Goal: Contribute content: Add original content to the website for others to see

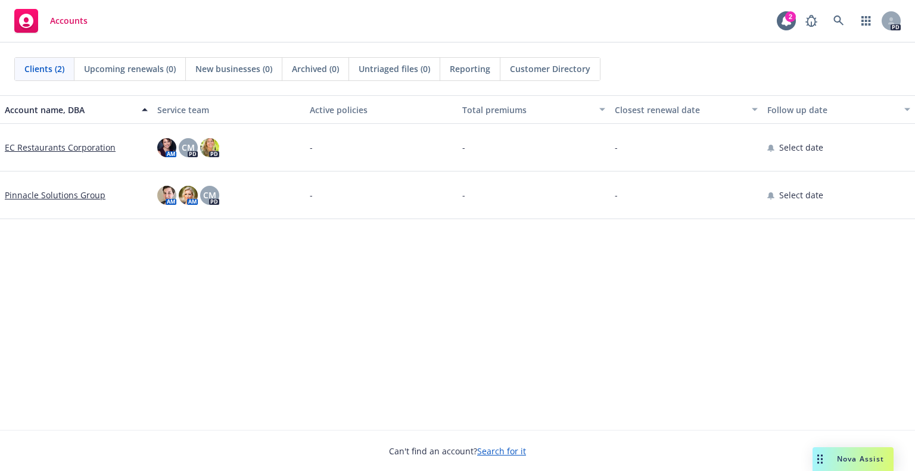
click at [43, 192] on link "Pinnacle Solutions Group" at bounding box center [55, 195] width 101 height 13
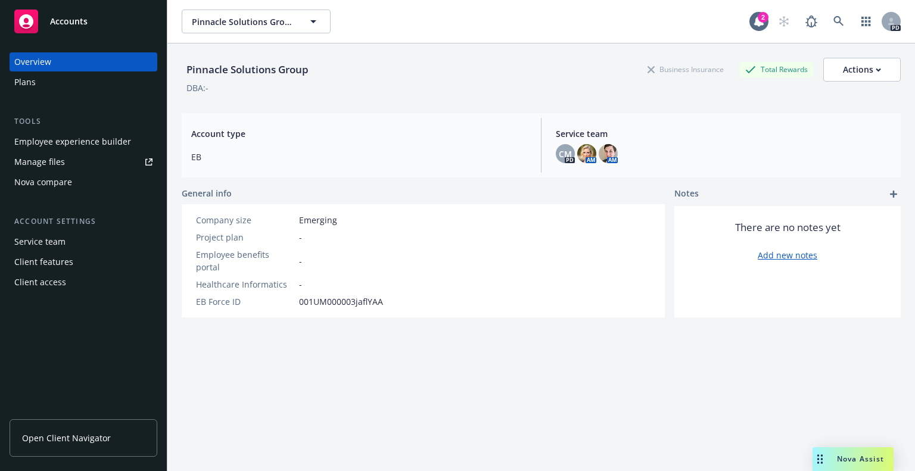
click at [64, 62] on div "Overview" at bounding box center [83, 61] width 138 height 19
click at [28, 83] on div "Plans" at bounding box center [24, 82] width 21 height 19
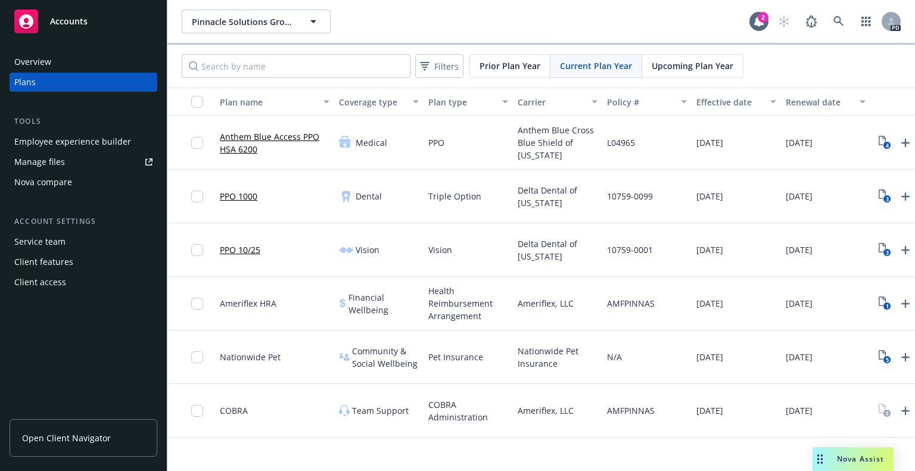
click at [30, 159] on div "Manage files" at bounding box center [39, 161] width 51 height 19
click at [35, 63] on div "Overview" at bounding box center [32, 61] width 37 height 19
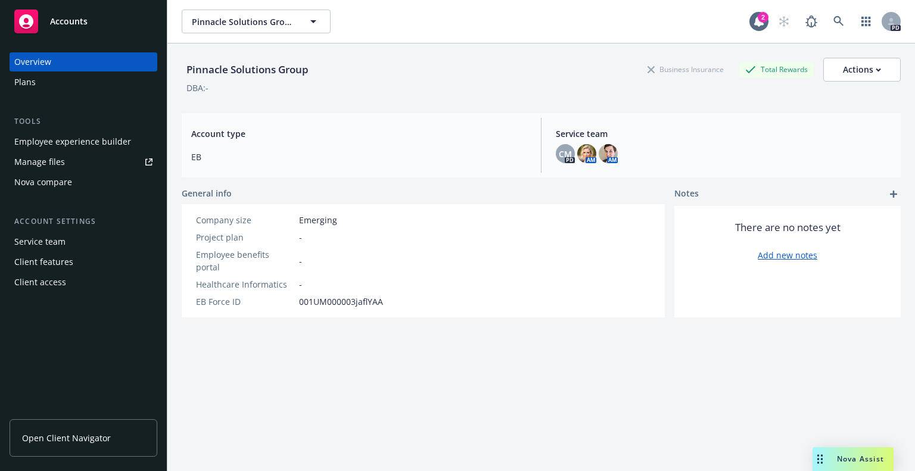
click at [26, 85] on div "Plans" at bounding box center [24, 82] width 21 height 19
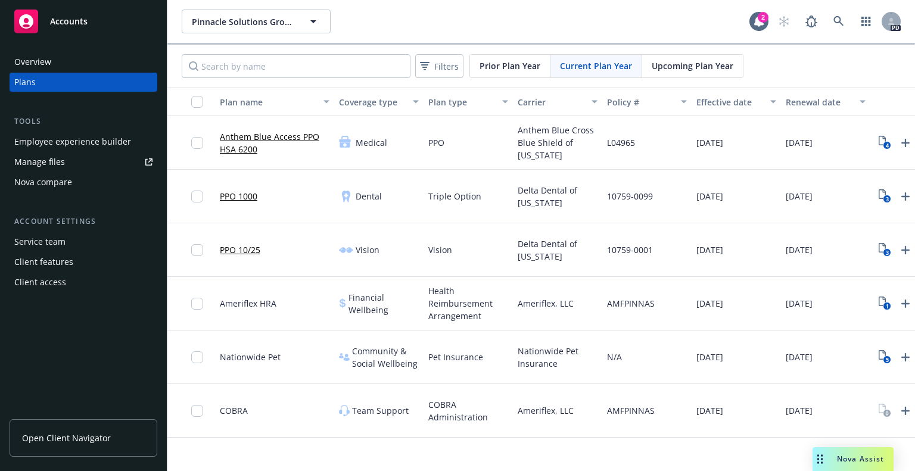
click at [37, 144] on div "Employee experience builder" at bounding box center [72, 141] width 117 height 19
click at [64, 156] on link "Manage files" at bounding box center [84, 161] width 148 height 19
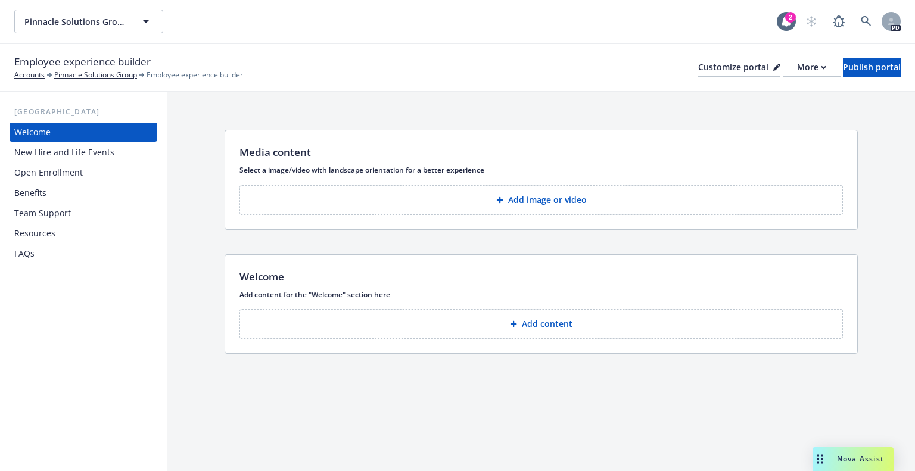
click at [43, 237] on div "Resources" at bounding box center [34, 233] width 41 height 19
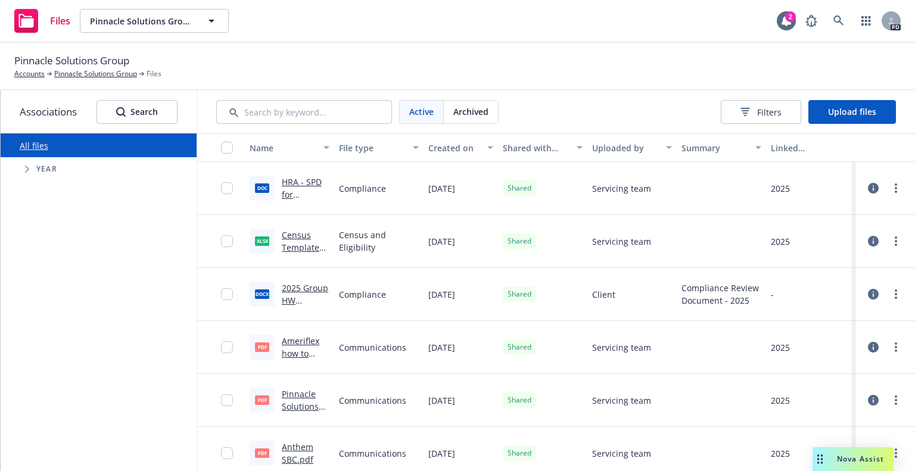
click at [41, 168] on span "Year" at bounding box center [46, 169] width 21 height 7
click at [25, 170] on icon "Tree Example" at bounding box center [27, 169] width 5 height 7
click at [59, 359] on input "Tree Example" at bounding box center [57, 360] width 12 height 12
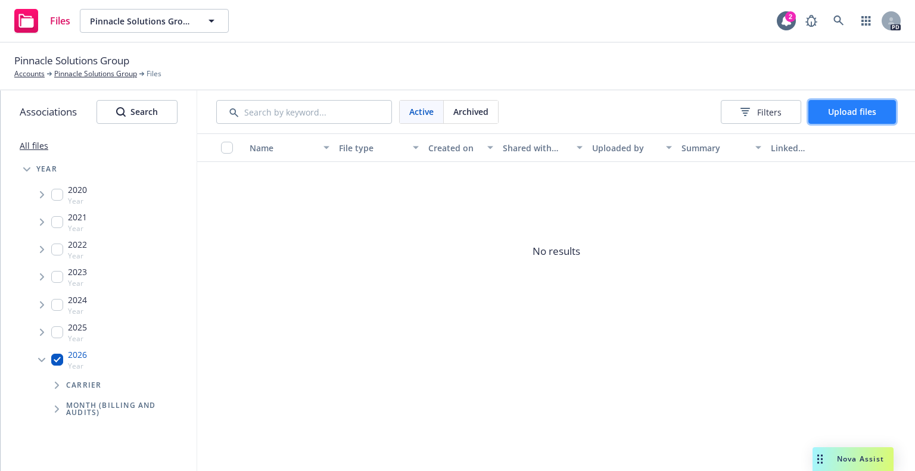
click at [831, 106] on span "Upload files" at bounding box center [852, 111] width 48 height 11
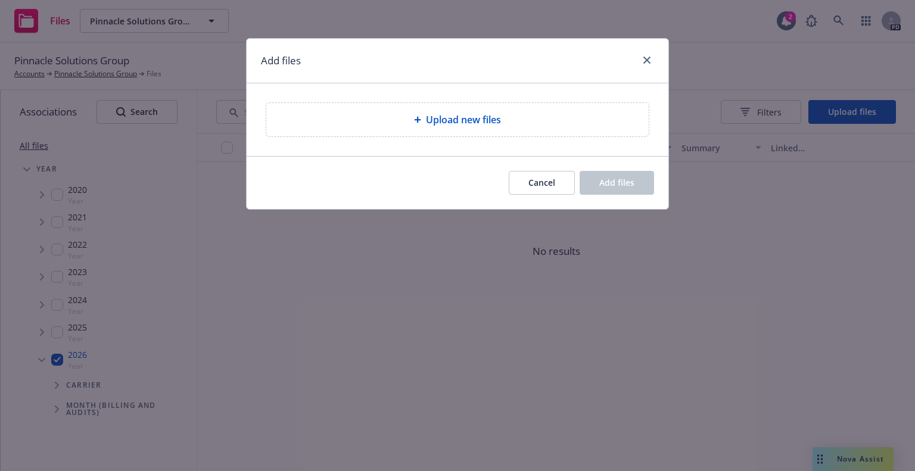
click at [462, 116] on span "Upload new files" at bounding box center [463, 120] width 75 height 14
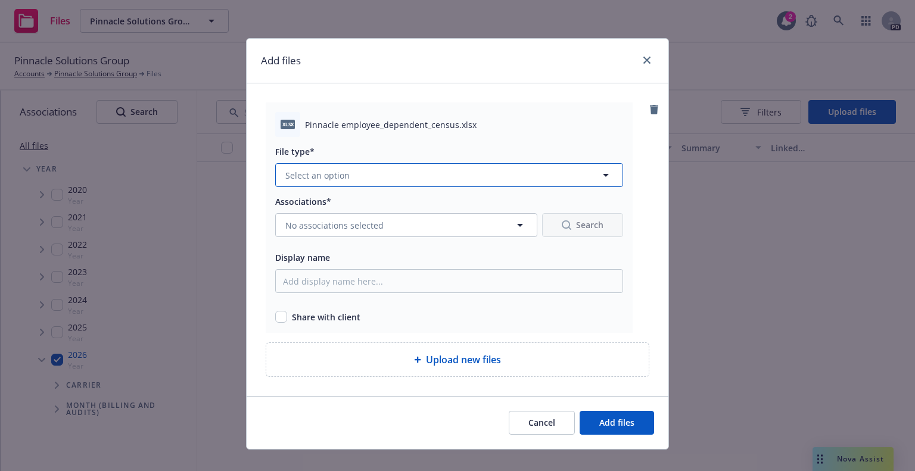
click at [600, 176] on icon "button" at bounding box center [605, 175] width 14 height 14
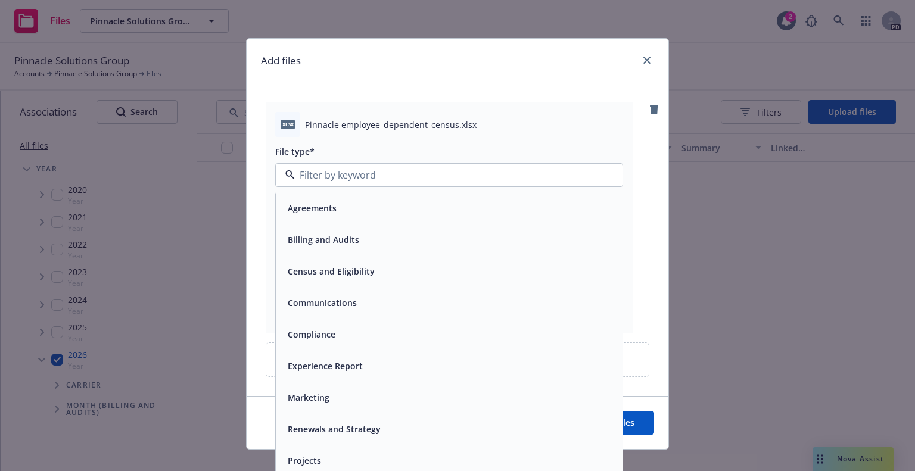
click at [407, 266] on div "Census and Eligibility" at bounding box center [449, 271] width 332 height 17
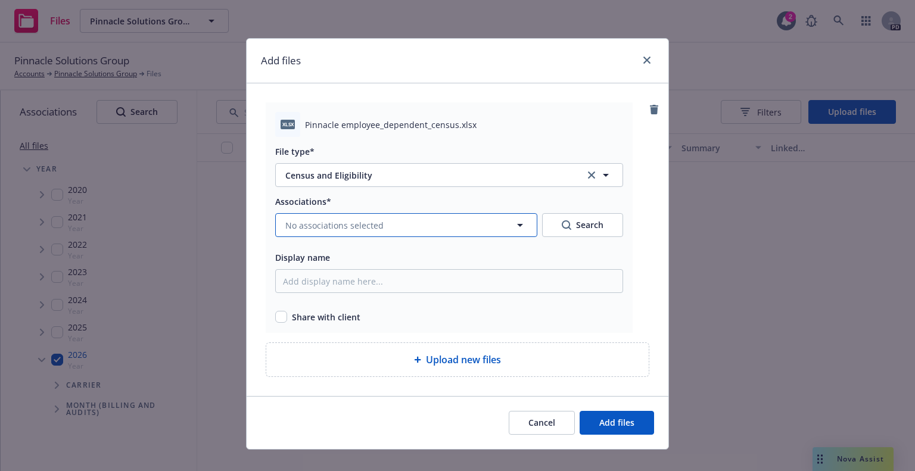
click at [517, 225] on icon "button" at bounding box center [520, 225] width 6 height 3
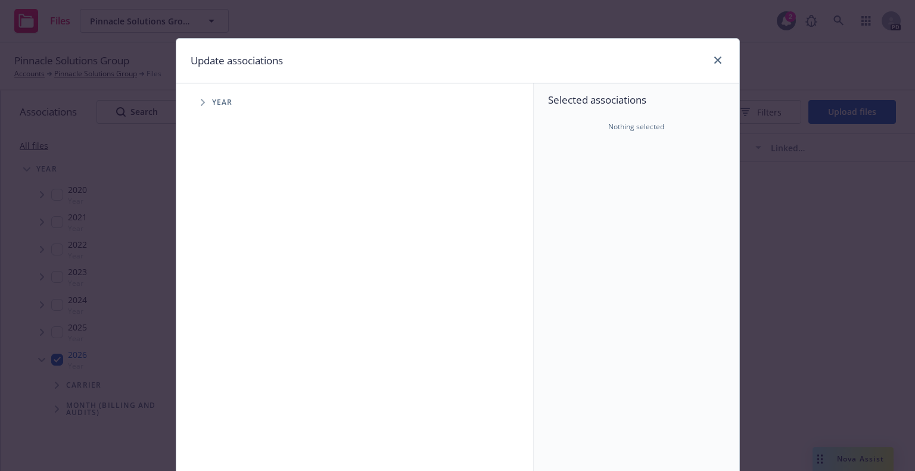
click at [201, 99] on icon "Tree Example" at bounding box center [203, 102] width 5 height 7
click at [227, 294] on input "Tree Example" at bounding box center [233, 293] width 12 height 12
checkbox input "true"
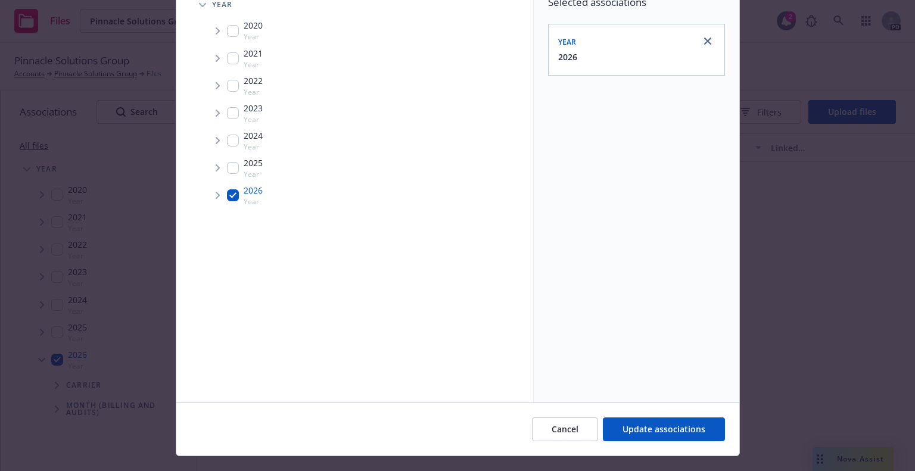
scroll to position [105, 0]
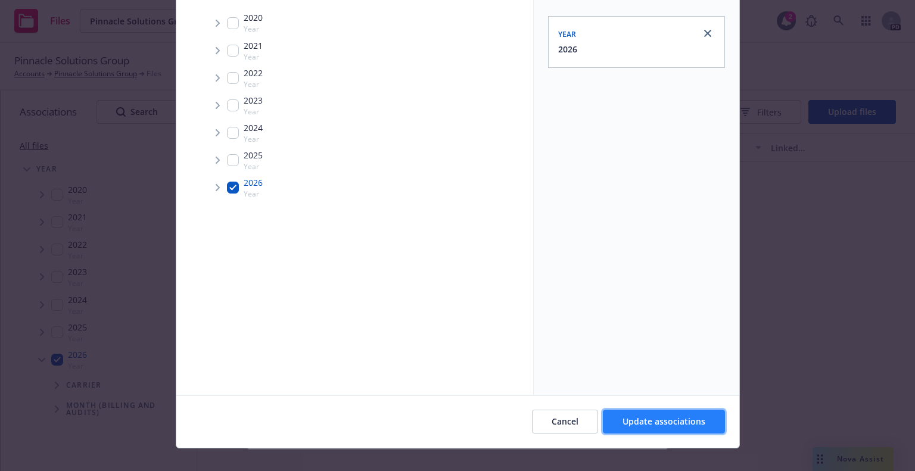
click at [682, 420] on span "Update associations" at bounding box center [663, 421] width 83 height 11
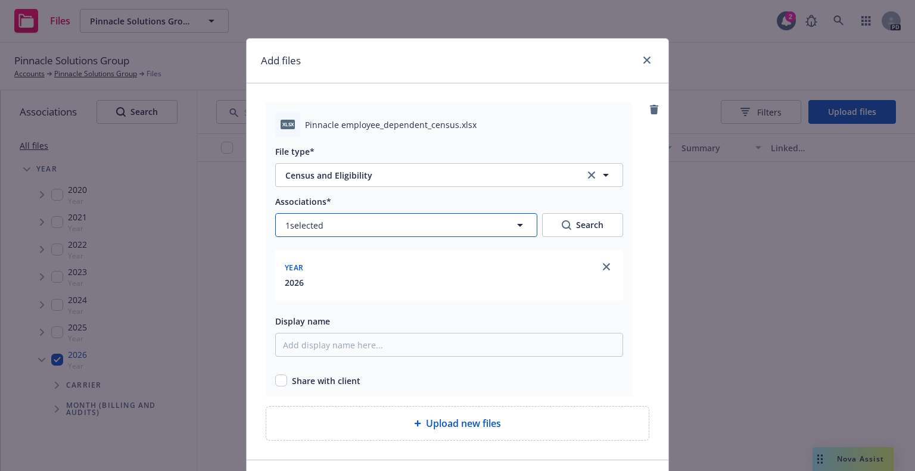
click at [517, 224] on icon "button" at bounding box center [520, 225] width 6 height 3
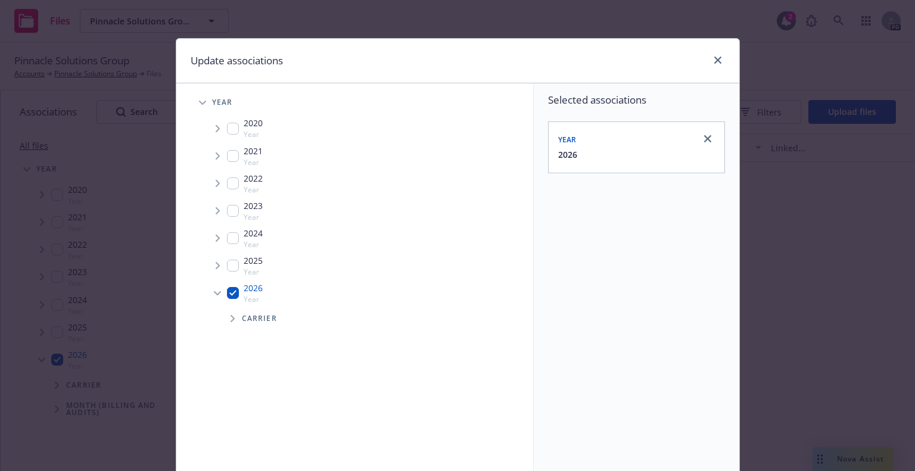
click at [228, 267] on input "Tree Example" at bounding box center [233, 266] width 12 height 12
checkbox input "true"
click at [227, 294] on input "Tree Example" at bounding box center [233, 293] width 12 height 12
checkbox input "false"
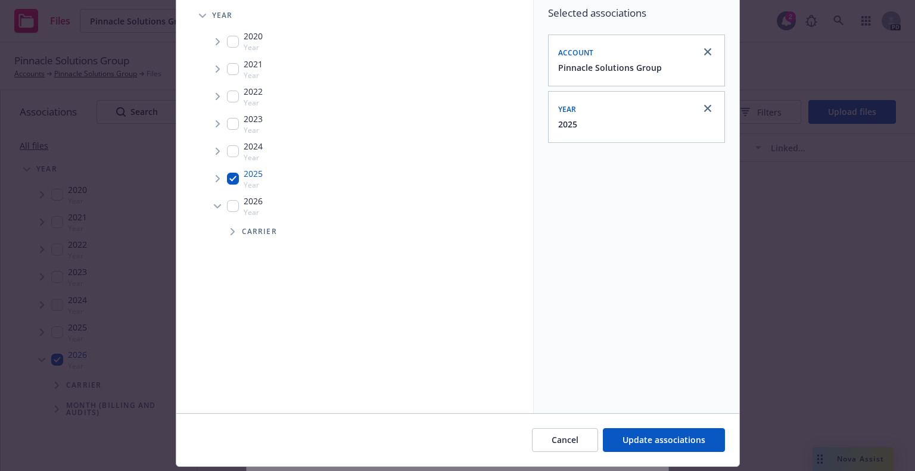
scroll to position [120, 0]
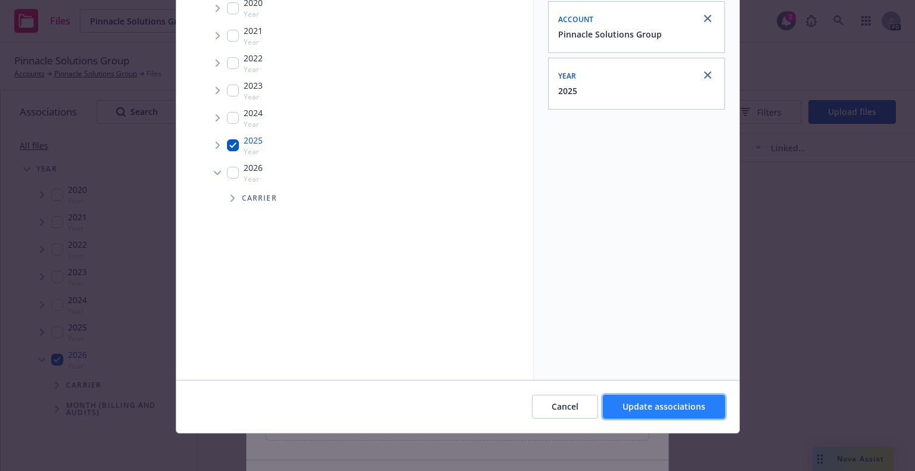
click at [695, 404] on span "Update associations" at bounding box center [663, 406] width 83 height 11
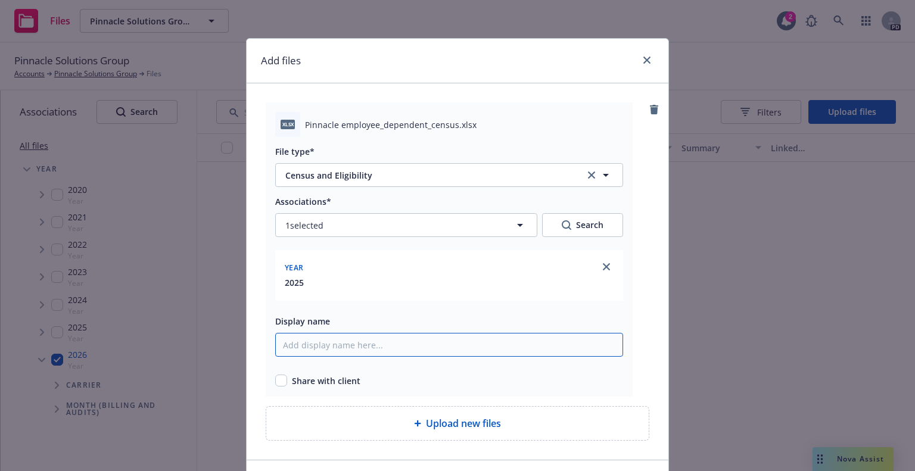
click at [401, 342] on input "Display name" at bounding box center [449, 345] width 348 height 24
type input "Employee Census for Employee Navigator build"
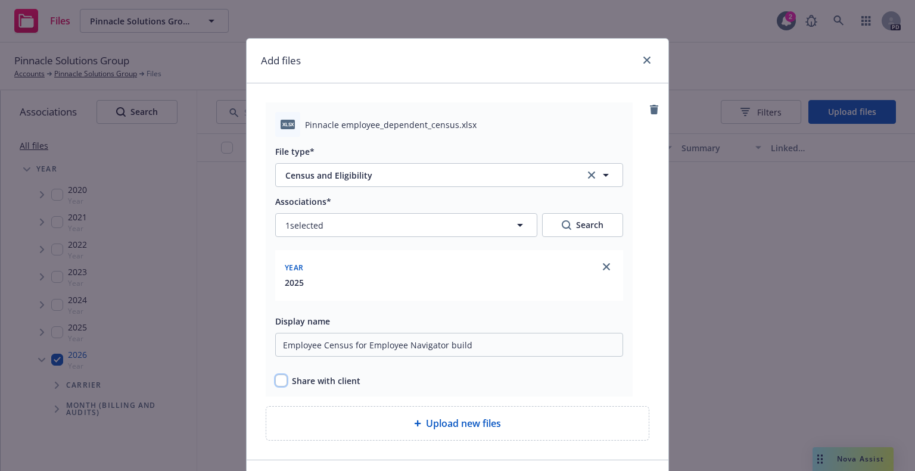
click at [276, 382] on input "checkbox" at bounding box center [281, 381] width 12 height 12
checkbox input "true"
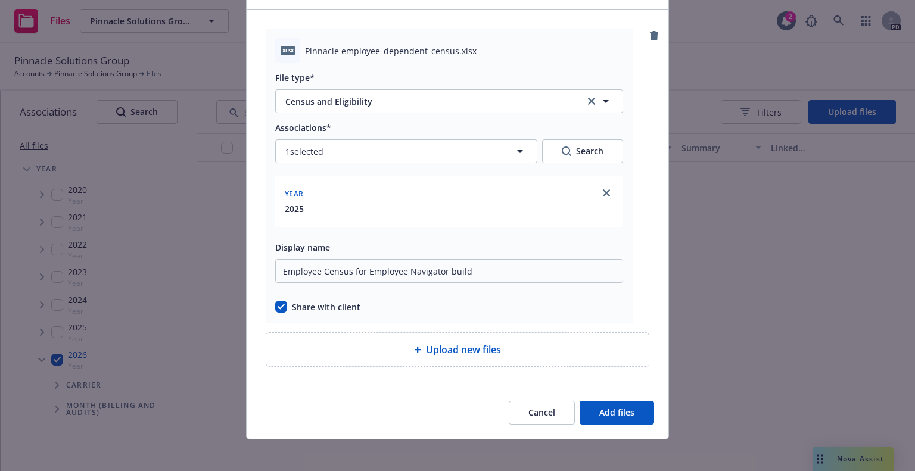
scroll to position [80, 0]
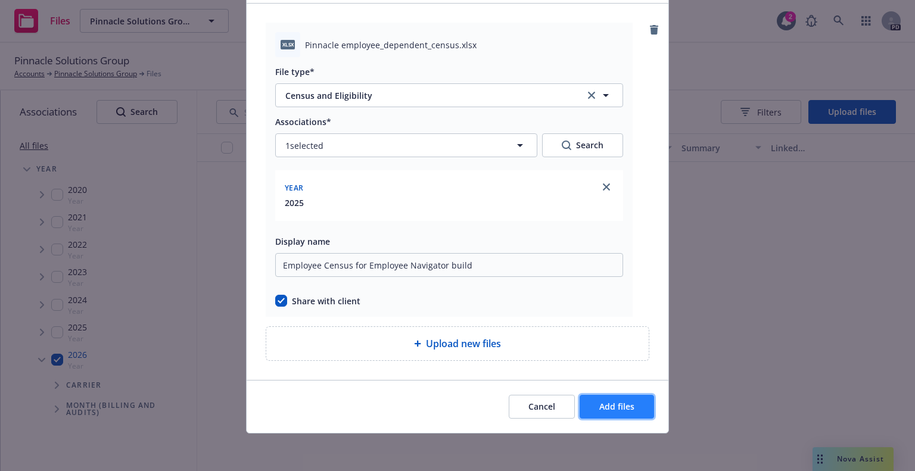
click at [619, 410] on span "Add files" at bounding box center [616, 406] width 35 height 11
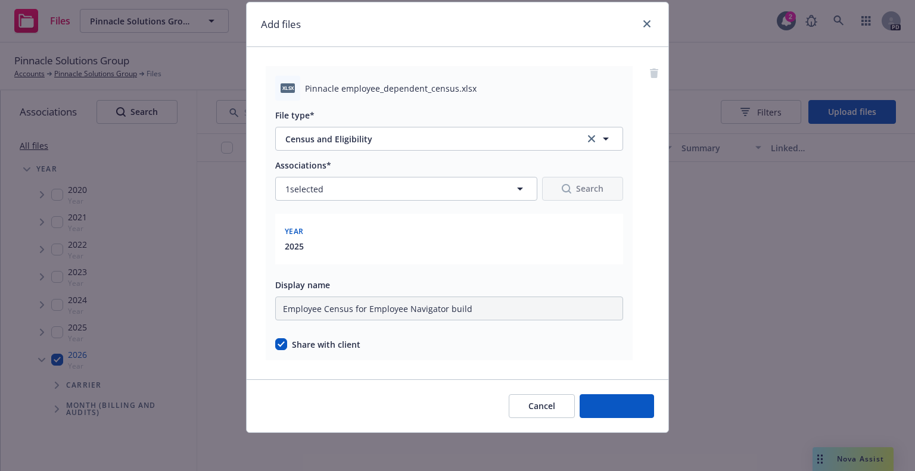
scroll to position [36, 0]
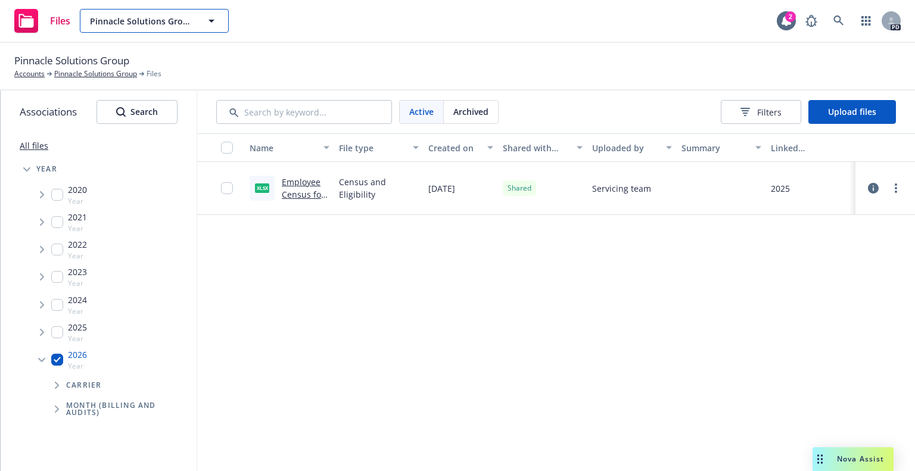
click at [163, 21] on span "Pinnacle Solutions Group" at bounding box center [141, 21] width 103 height 13
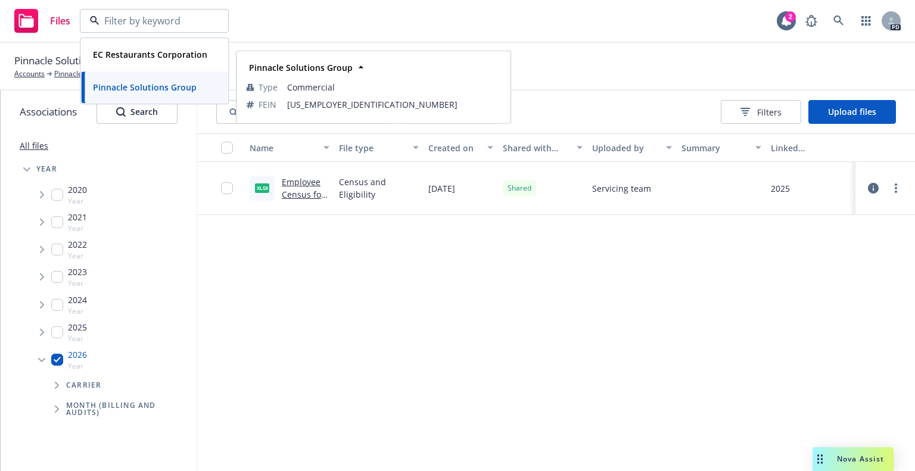
click at [145, 84] on strong "Pinnacle Solutions Group" at bounding box center [145, 87] width 104 height 11
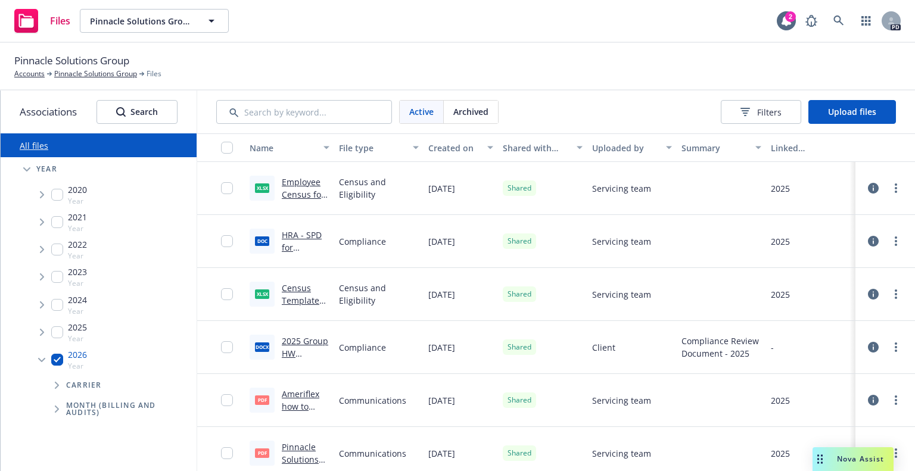
drag, startPoint x: 26, startPoint y: 164, endPoint x: 262, endPoint y: 57, distance: 259.0
click at [262, 57] on div "Pinnacle Solutions Group Accounts Pinnacle Solutions Group Files" at bounding box center [457, 66] width 886 height 26
click at [30, 74] on link "Accounts" at bounding box center [29, 73] width 30 height 11
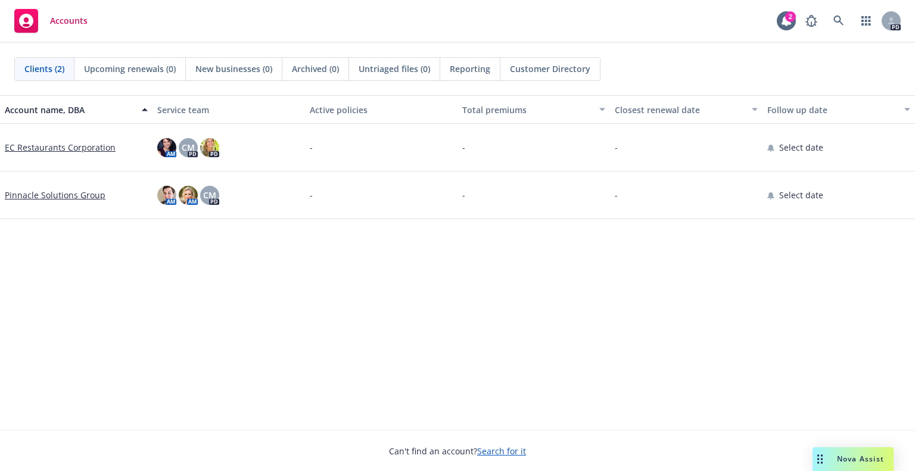
click at [27, 193] on link "Pinnacle Solutions Group" at bounding box center [55, 195] width 101 height 13
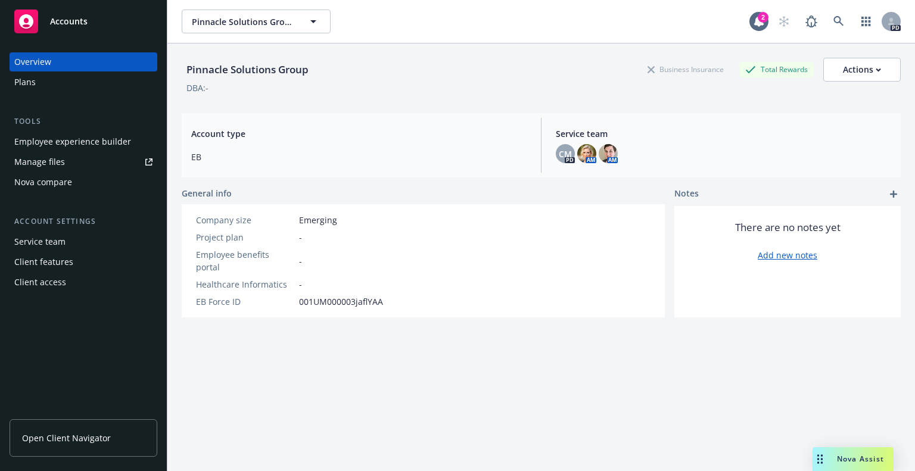
click at [109, 436] on link "Open Client Navigator" at bounding box center [84, 438] width 148 height 38
click at [57, 161] on div "Manage files" at bounding box center [39, 161] width 51 height 19
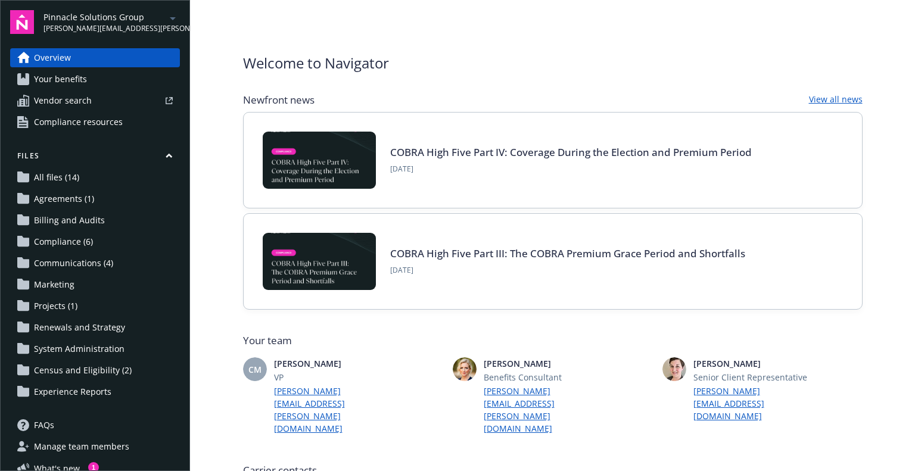
click at [108, 369] on span "Census and Eligibility (2)" at bounding box center [83, 370] width 98 height 19
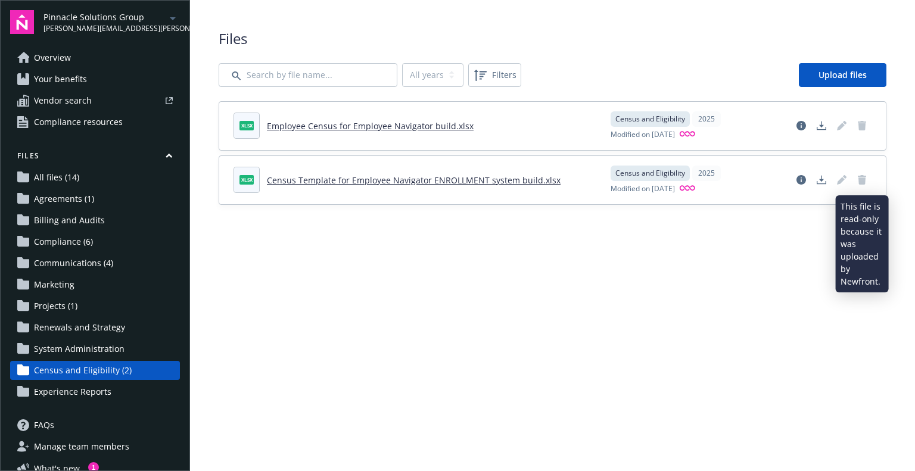
click at [862, 178] on icon "Delete document" at bounding box center [861, 180] width 8 height 10
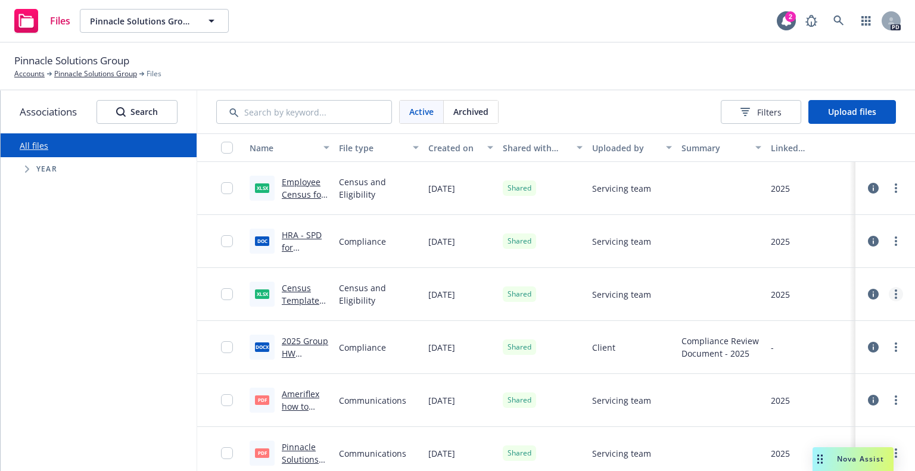
click at [888, 291] on link "more" at bounding box center [895, 294] width 14 height 14
click at [828, 339] on link "Archive" at bounding box center [834, 342] width 118 height 24
